Goal: Find specific page/section: Find specific page/section

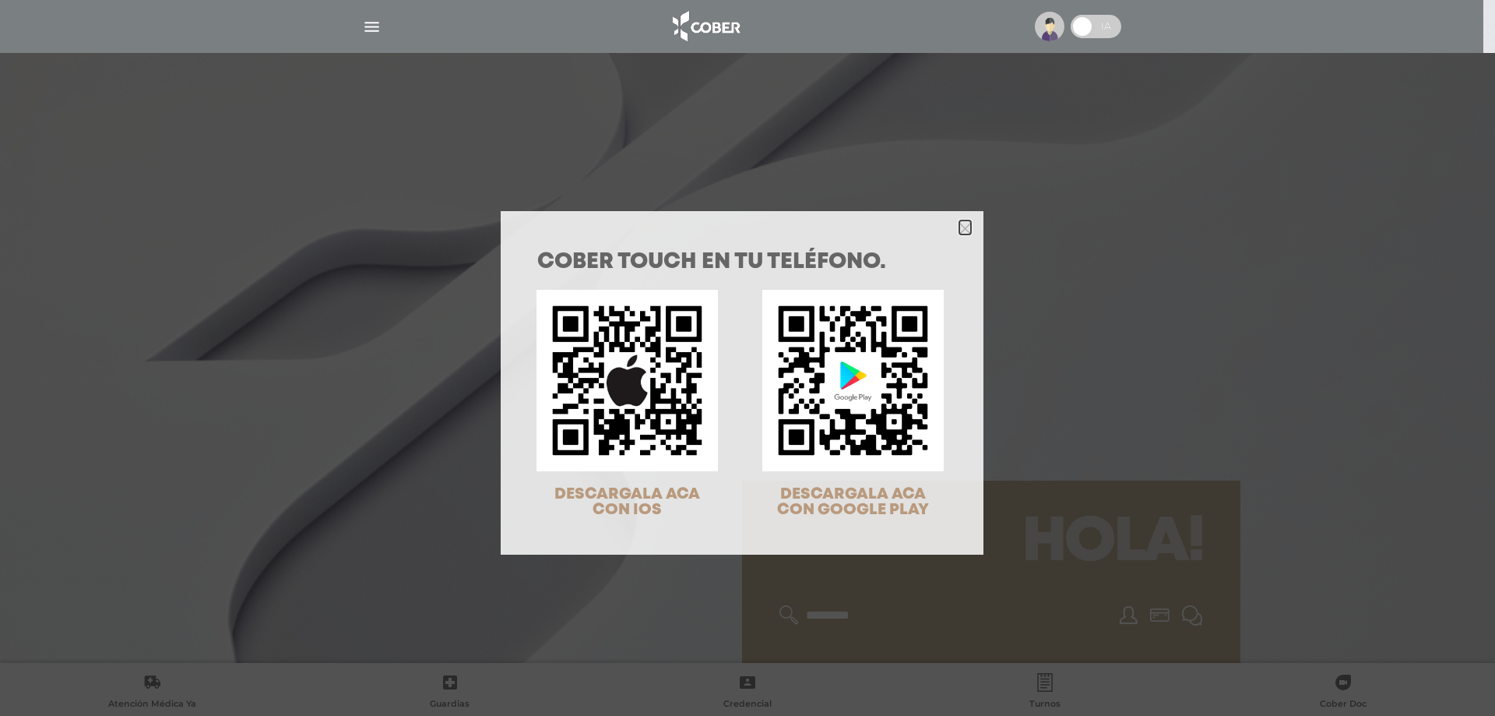
click at [962, 229] on icon "Close" at bounding box center [965, 229] width 12 height 12
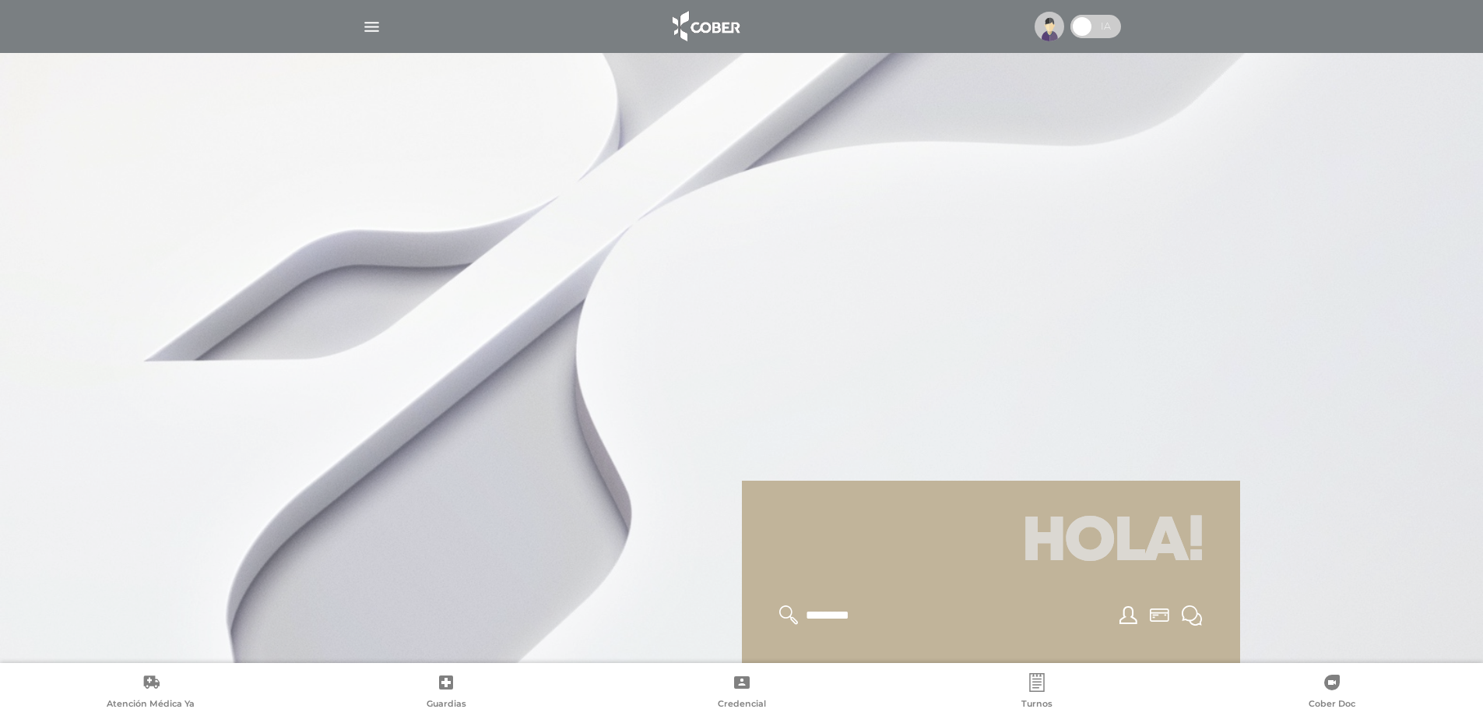
click at [379, 29] on img "button" at bounding box center [371, 26] width 19 height 19
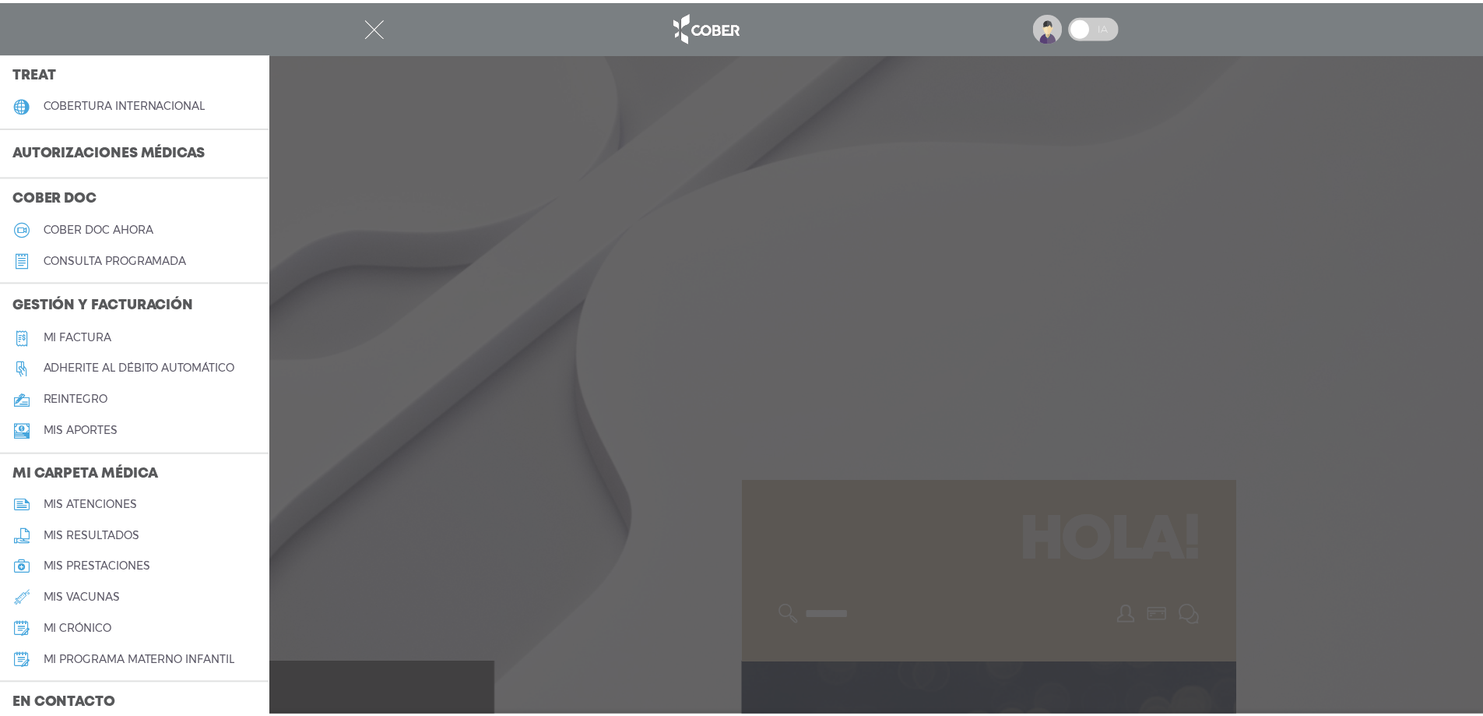
scroll to position [389, 0]
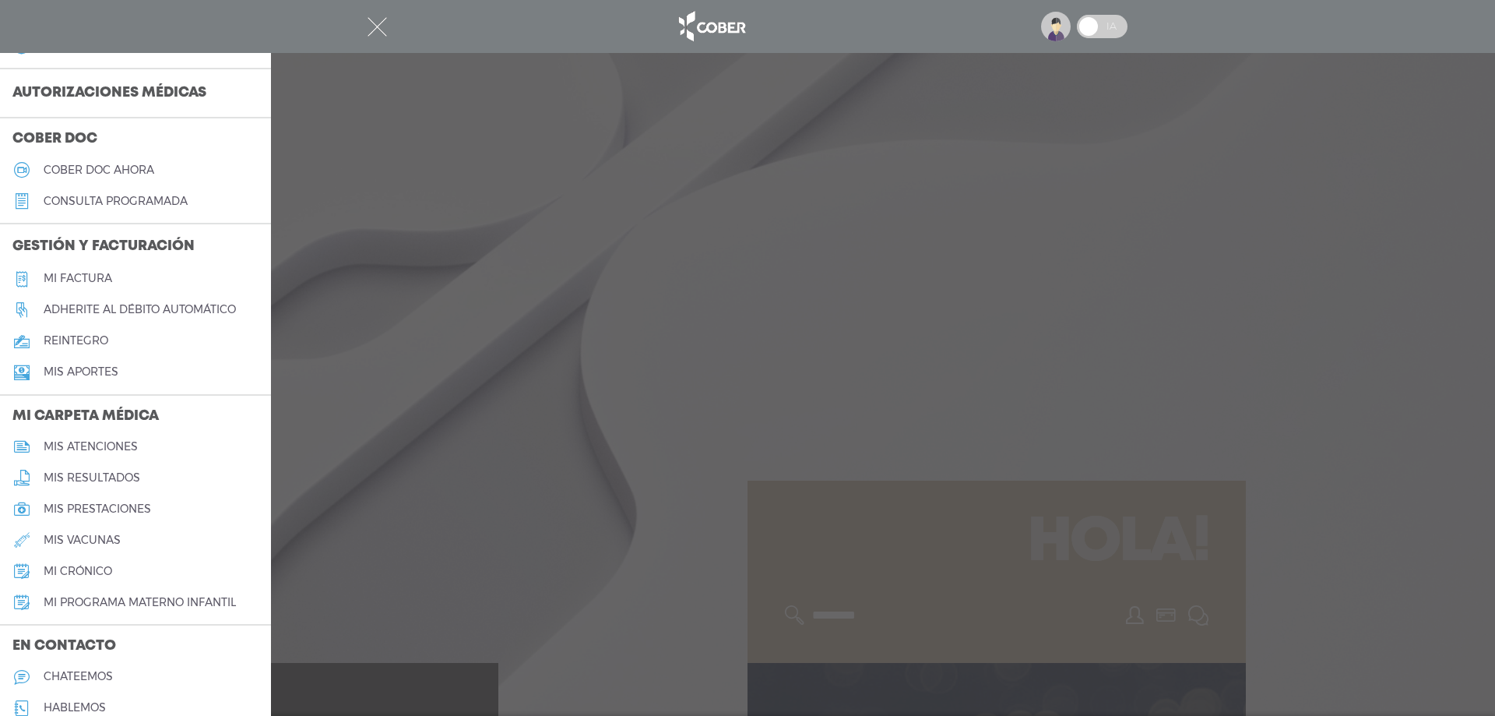
click at [128, 271] on link "Mi factura" at bounding box center [135, 278] width 271 height 31
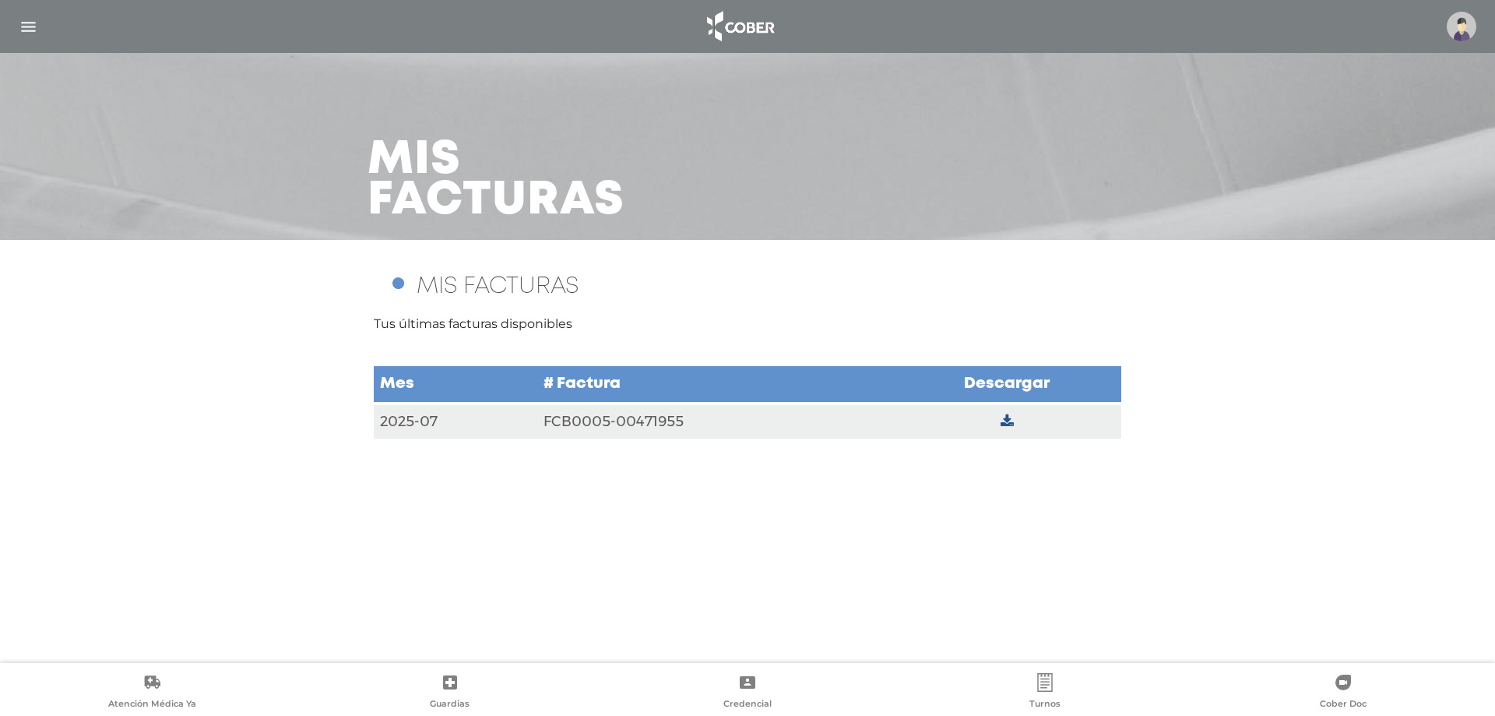
click at [603, 413] on td "FCB0005-00471955" at bounding box center [715, 421] width 356 height 36
click at [1003, 418] on icon at bounding box center [1006, 421] width 13 height 14
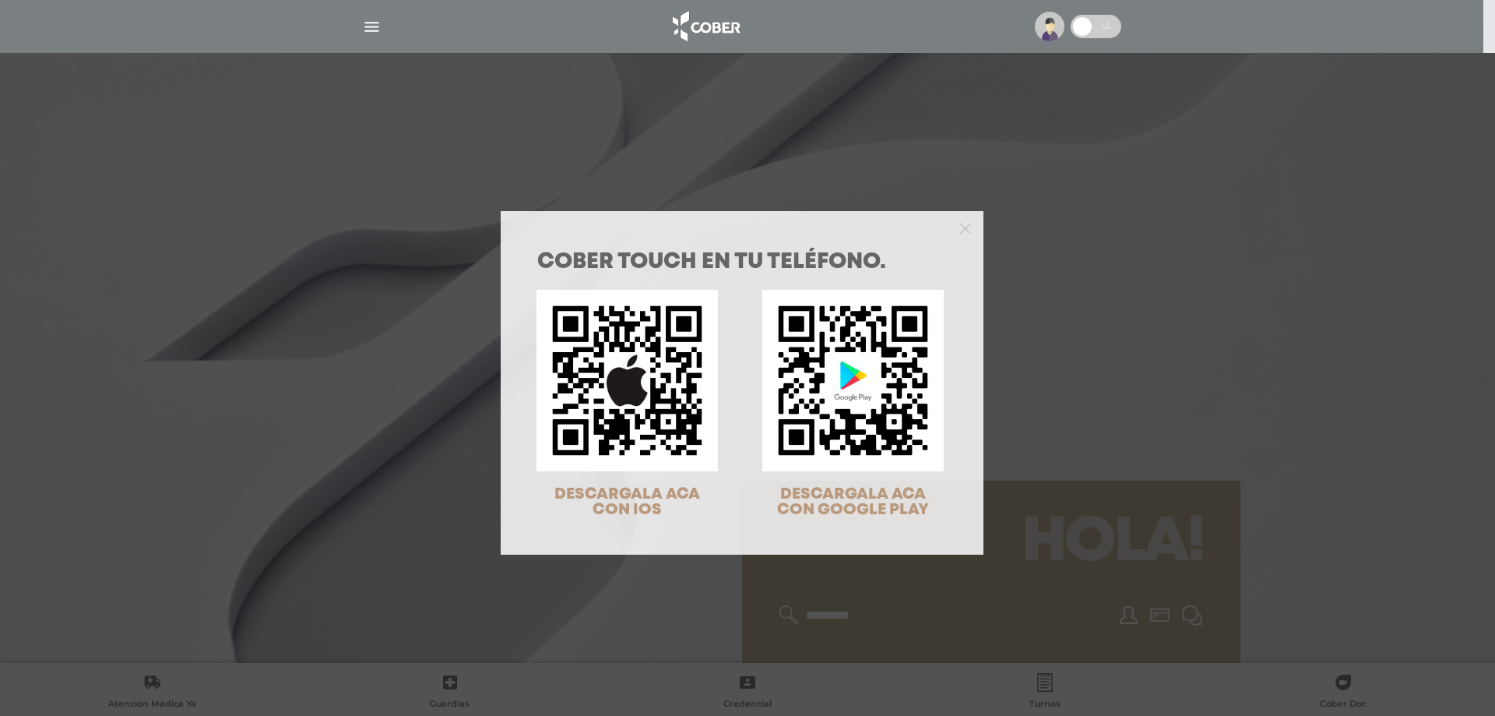
click at [951, 230] on div at bounding box center [742, 226] width 483 height 31
click at [959, 229] on icon "Close" at bounding box center [965, 229] width 12 height 12
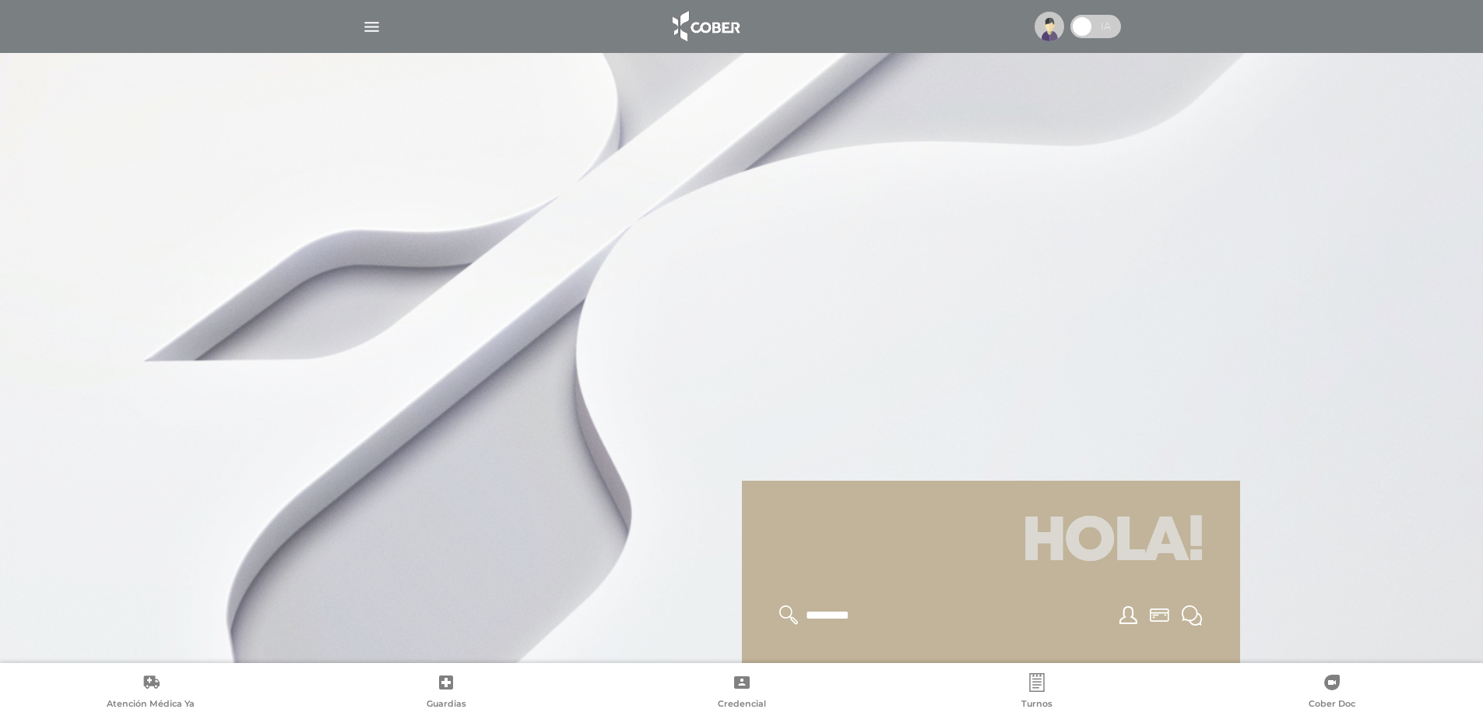
click at [371, 24] on img "button" at bounding box center [371, 26] width 19 height 19
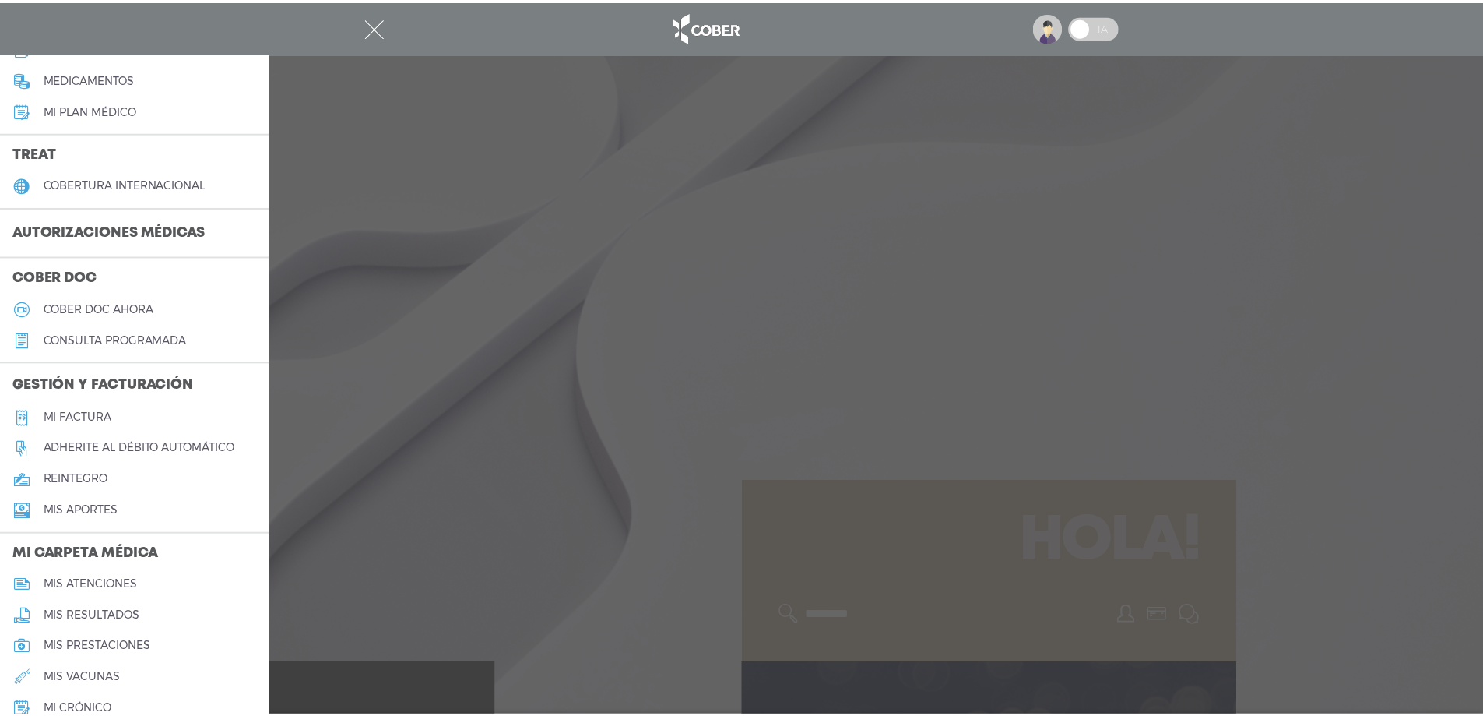
scroll to position [311, 0]
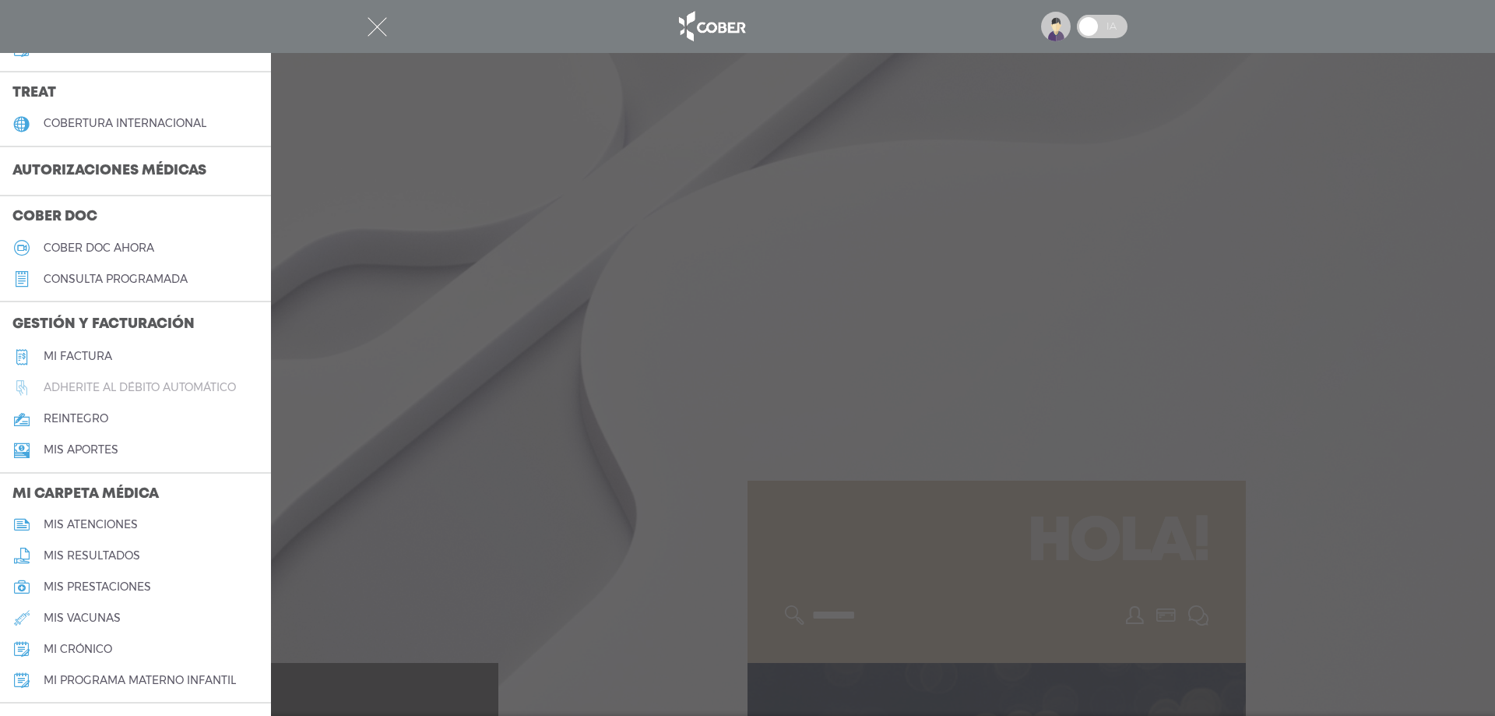
click at [131, 385] on h5 "Adherite al débito automático" at bounding box center [140, 387] width 192 height 13
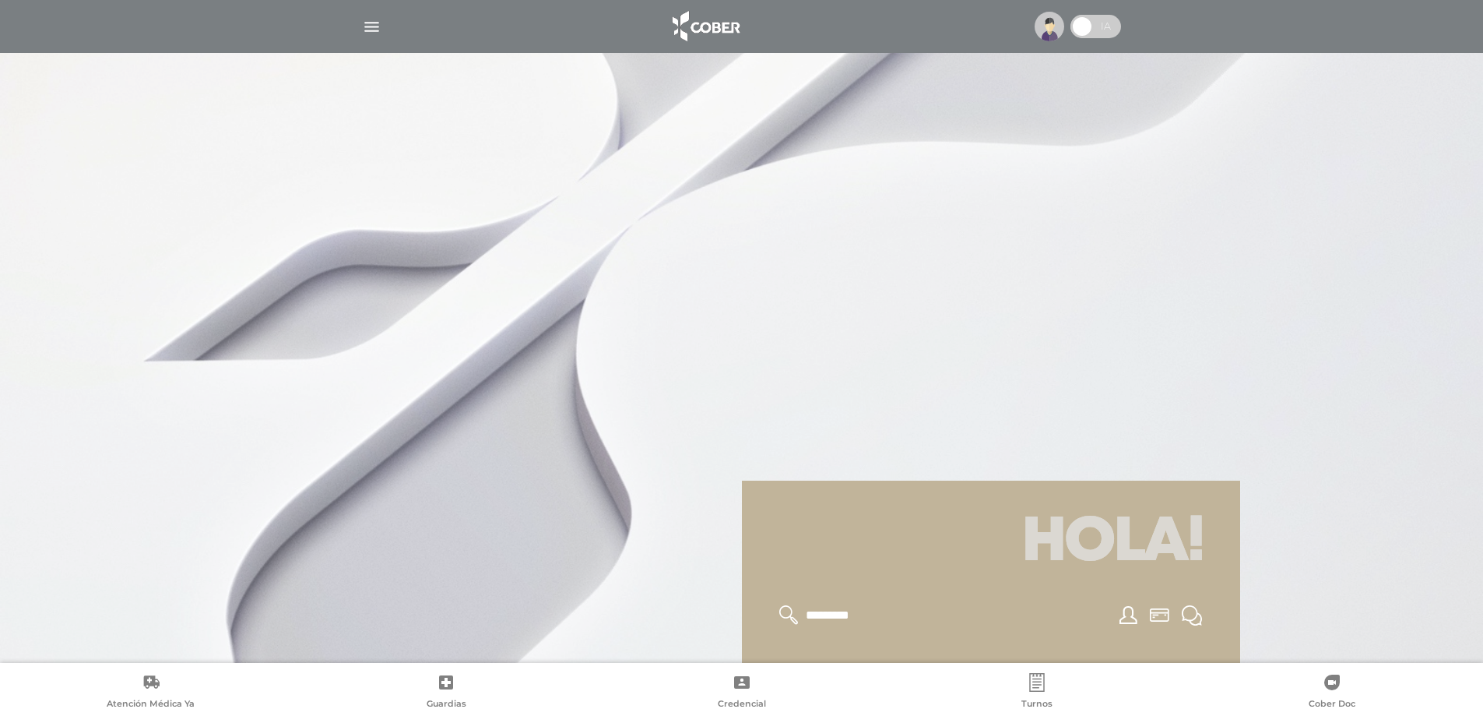
click at [364, 10] on div at bounding box center [741, 26] width 797 height 37
click at [379, 26] on img "button" at bounding box center [371, 26] width 19 height 19
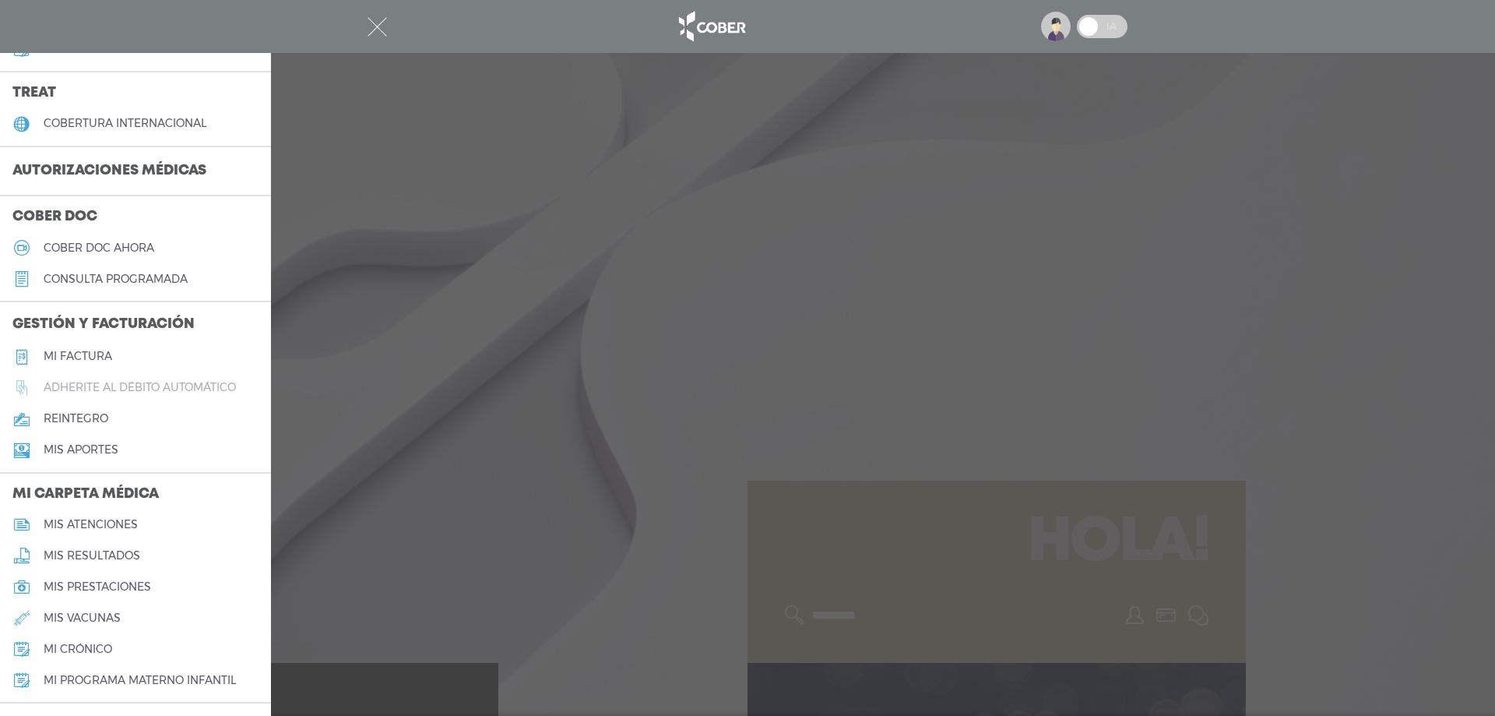
click at [111, 385] on h5 "Adherite al débito automático" at bounding box center [140, 387] width 192 height 13
